Goal: Information Seeking & Learning: Learn about a topic

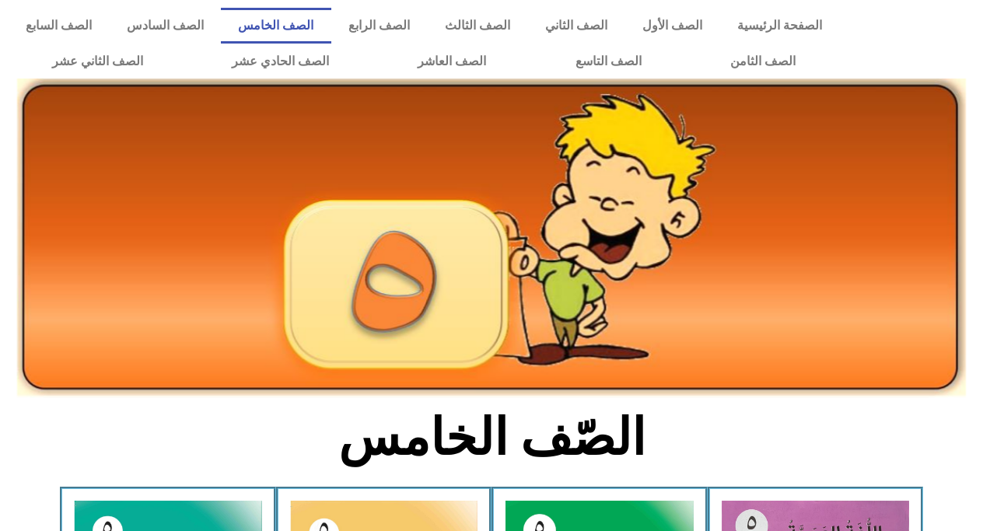
click at [969, 75] on div at bounding box center [915, 43] width 135 height 87
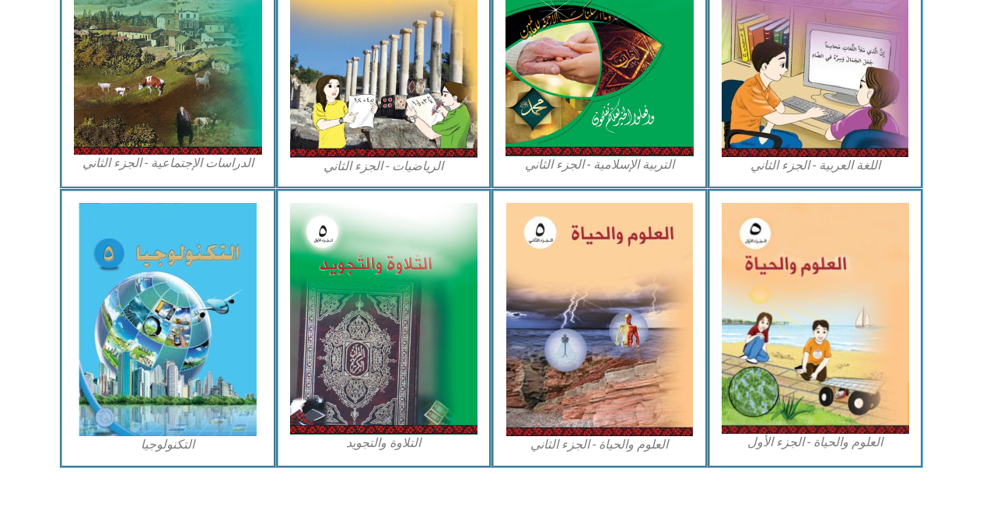
scroll to position [862, 0]
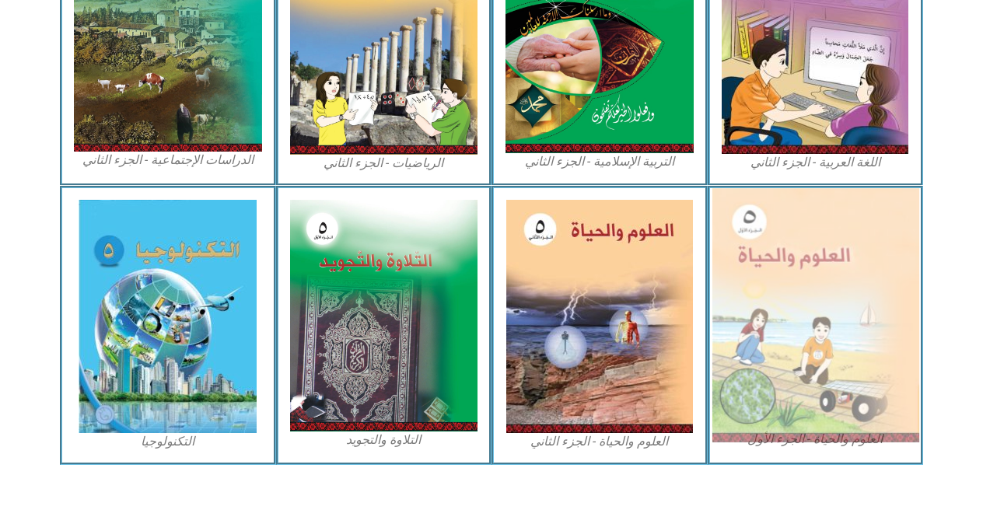
click at [846, 255] on img at bounding box center [815, 315] width 207 height 254
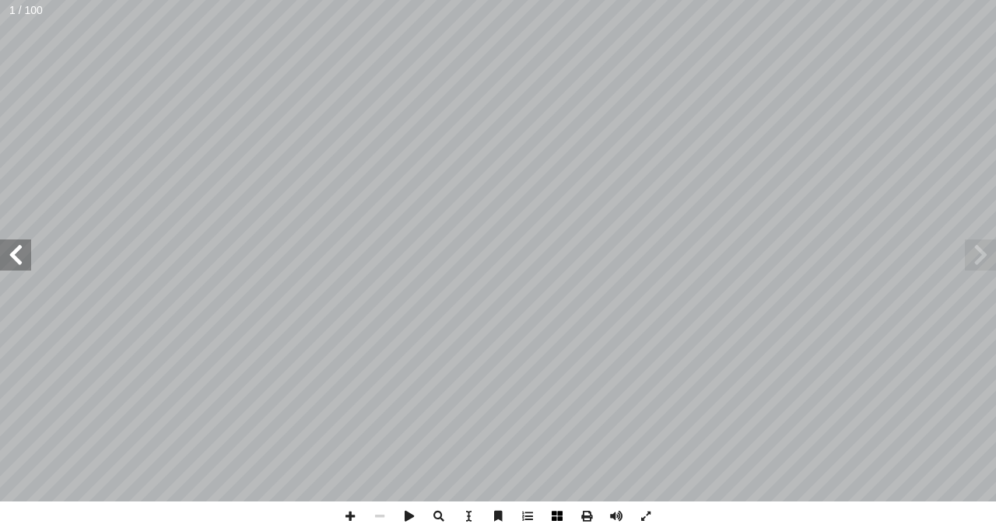
click at [552, 519] on span at bounding box center [557, 517] width 30 height 30
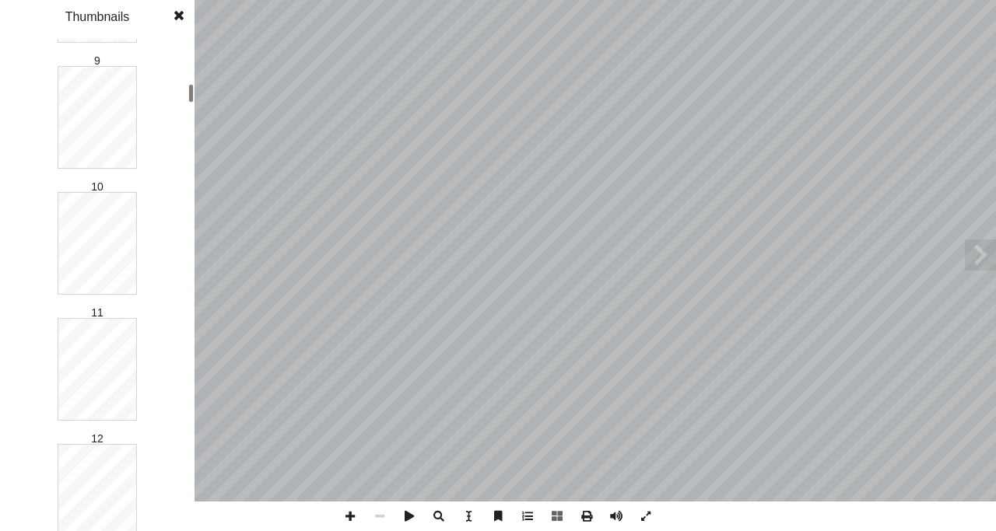
click at [194, 91] on div "1 2 3 4 5 6 7 8 9 10 11 12 13 14 15 16 17 18 19 20 21 22 23 24 25 26 27 28 29 3…" at bounding box center [97, 285] width 194 height 492
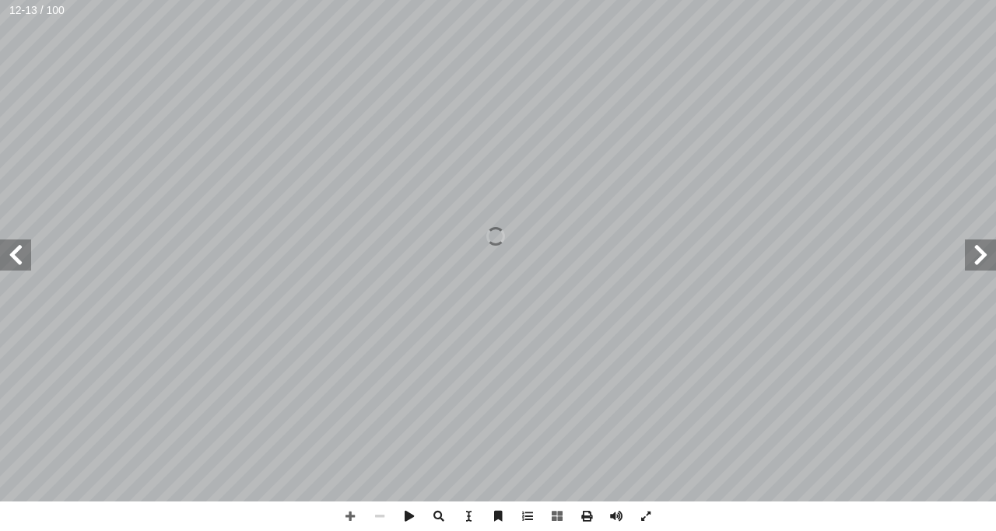
click at [24, 257] on span at bounding box center [15, 255] width 31 height 31
click at [972, 252] on span at bounding box center [980, 255] width 31 height 31
click at [24, 251] on span at bounding box center [15, 255] width 31 height 31
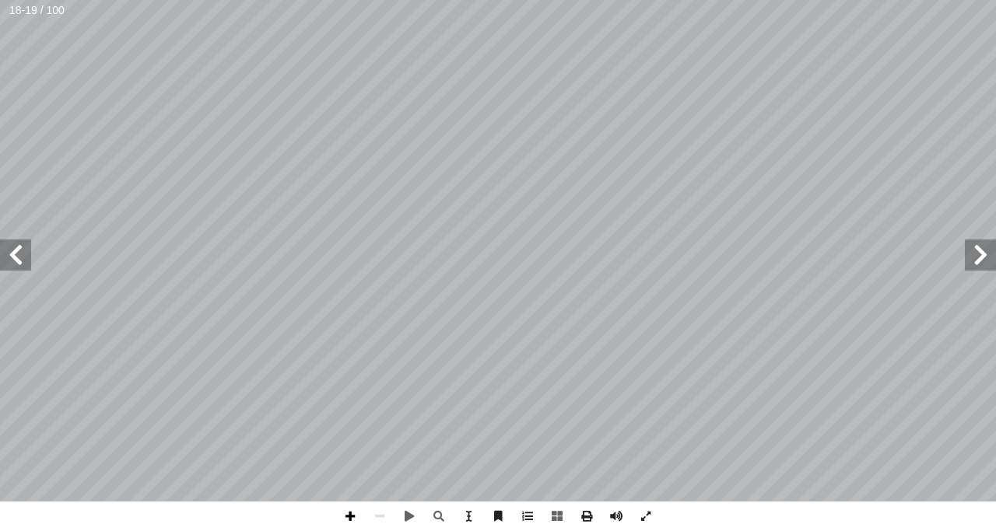
click at [347, 514] on span at bounding box center [350, 517] width 30 height 30
click at [11, 261] on span at bounding box center [15, 255] width 31 height 31
click at [981, 241] on span at bounding box center [980, 255] width 31 height 31
